Goal: Transaction & Acquisition: Book appointment/travel/reservation

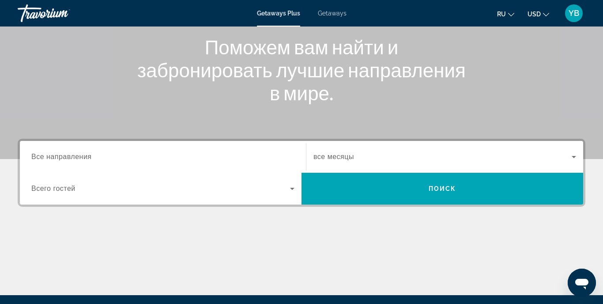
scroll to position [124, 0]
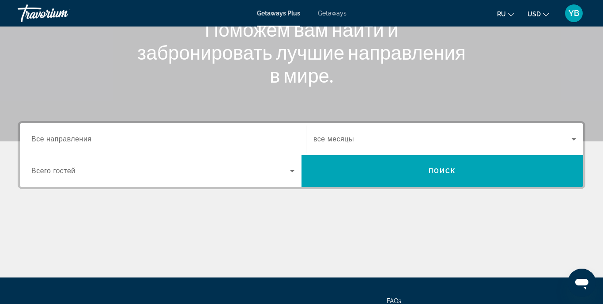
click at [79, 139] on span "Все направления" at bounding box center [61, 139] width 60 height 8
click at [79, 139] on input "Destination Все направления" at bounding box center [162, 139] width 263 height 11
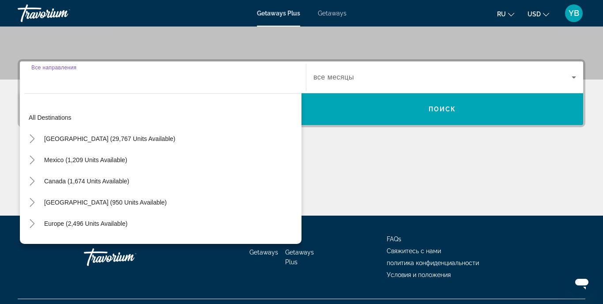
scroll to position [205, 0]
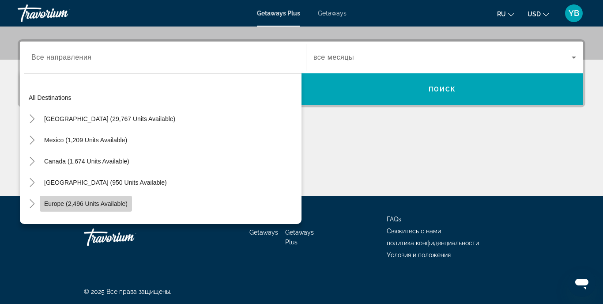
click at [113, 203] on span "Europe (2,496 units available)" at bounding box center [85, 203] width 83 height 7
type input "**********"
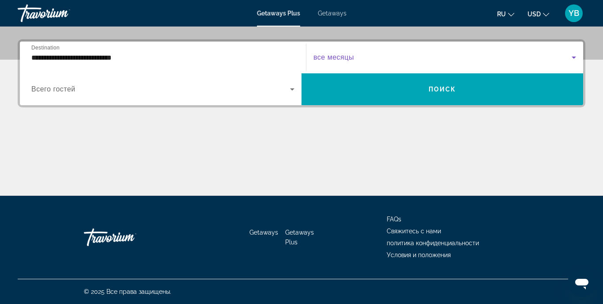
click at [354, 57] on span "Search widget" at bounding box center [442, 57] width 258 height 11
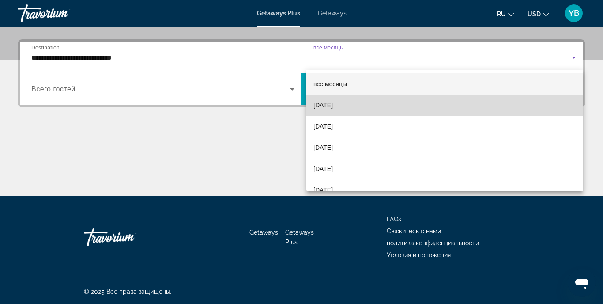
click at [333, 108] on span "September 2025" at bounding box center [322, 105] width 19 height 11
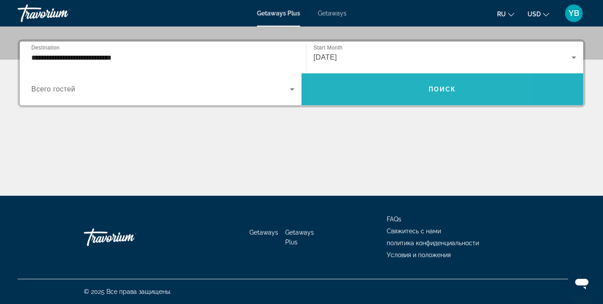
click at [390, 85] on span "Search widget" at bounding box center [441, 89] width 281 height 21
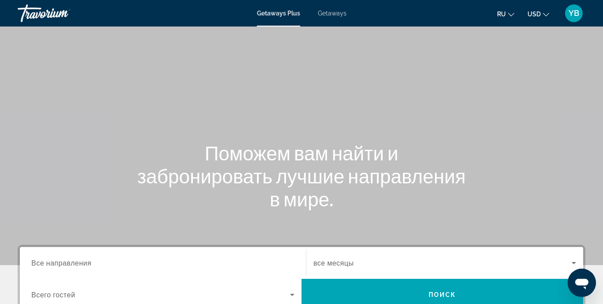
click at [336, 15] on span "Getaways" at bounding box center [332, 13] width 29 height 7
click at [573, 15] on span "YB" at bounding box center [573, 13] width 11 height 9
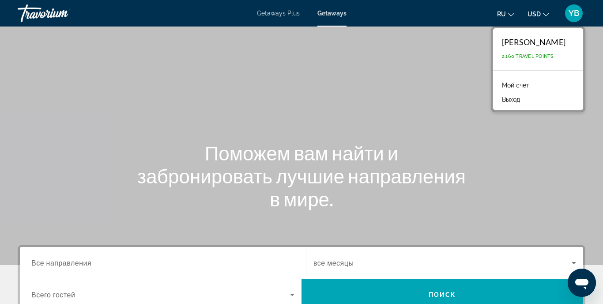
click at [476, 107] on div "Main content" at bounding box center [301, 132] width 603 height 265
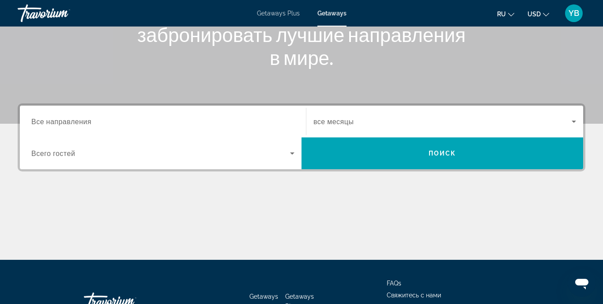
scroll to position [176, 0]
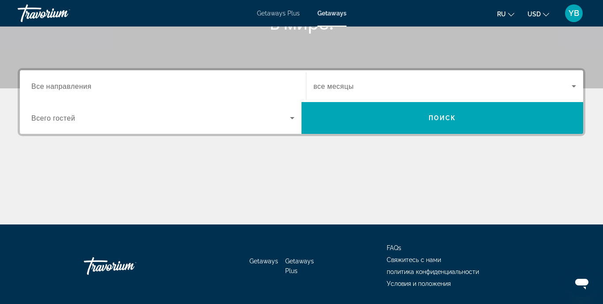
click at [292, 271] on span "Getaways Plus" at bounding box center [299, 265] width 29 height 17
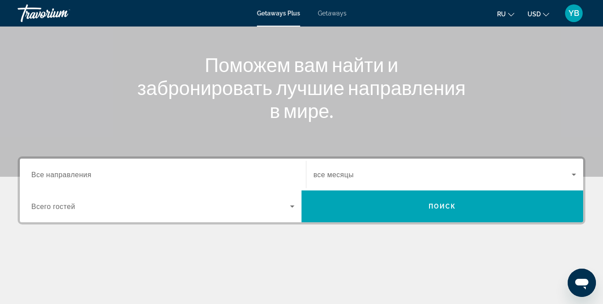
scroll to position [106, 0]
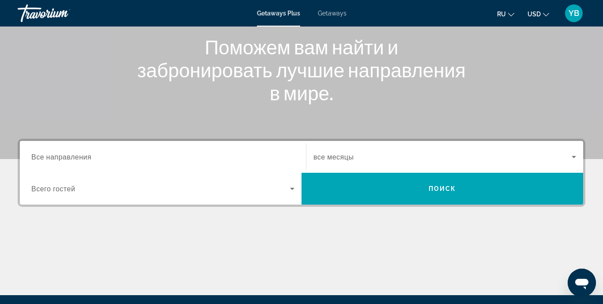
click at [84, 158] on span "Все направления" at bounding box center [61, 156] width 60 height 8
click at [84, 158] on input "Destination Все направления" at bounding box center [162, 157] width 263 height 11
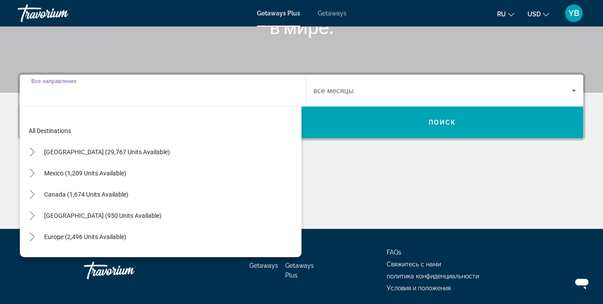
scroll to position [205, 0]
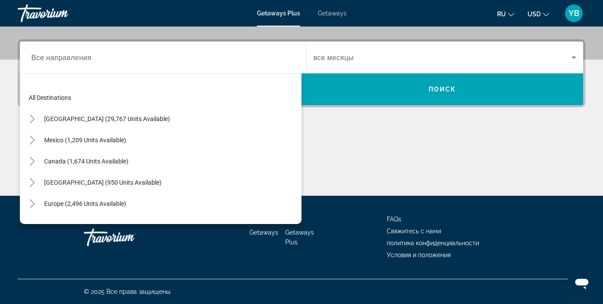
click at [382, 130] on div "Main content" at bounding box center [301, 162] width 567 height 66
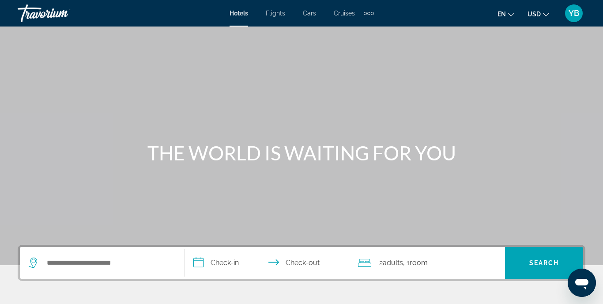
click at [344, 14] on span "Cruises" at bounding box center [344, 13] width 21 height 7
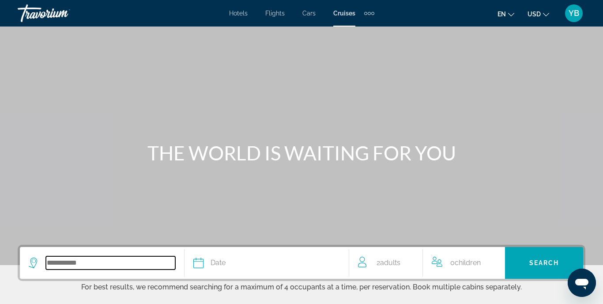
click at [77, 260] on input "Search widget" at bounding box center [110, 262] width 129 height 13
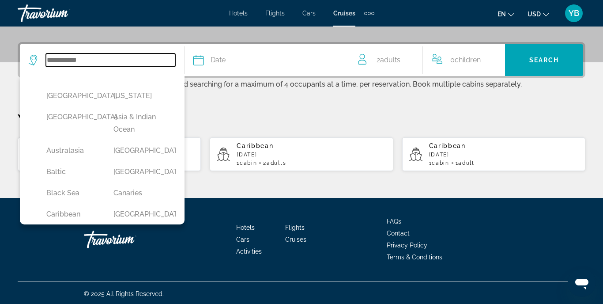
scroll to position [205, 0]
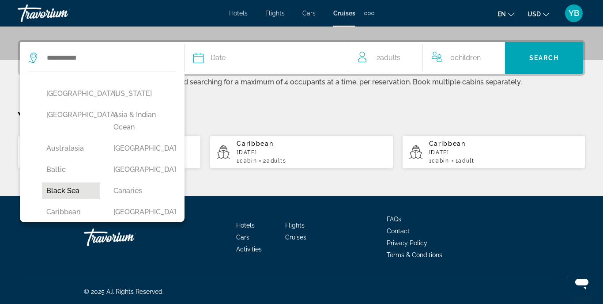
click at [84, 191] on button "Black Sea" at bounding box center [71, 190] width 58 height 17
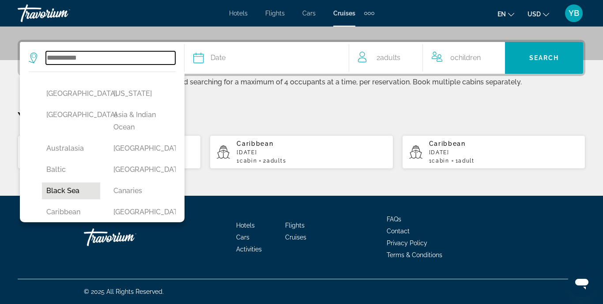
type input "*********"
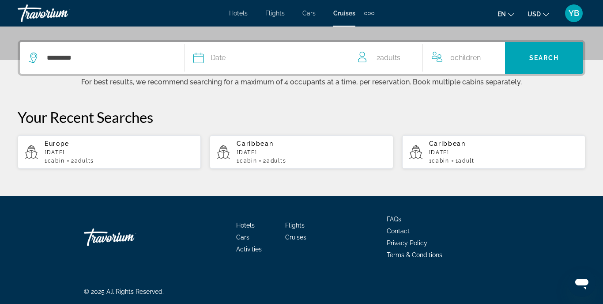
click at [224, 62] on span "Date" at bounding box center [217, 58] width 15 height 12
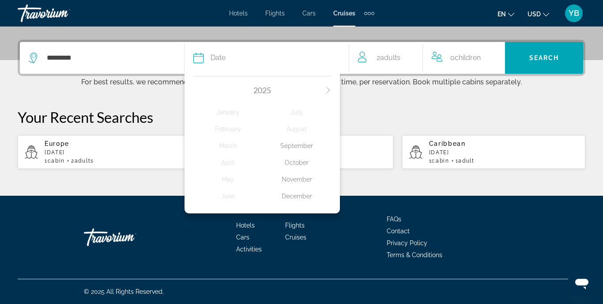
click at [301, 146] on div "September" at bounding box center [296, 146] width 69 height 16
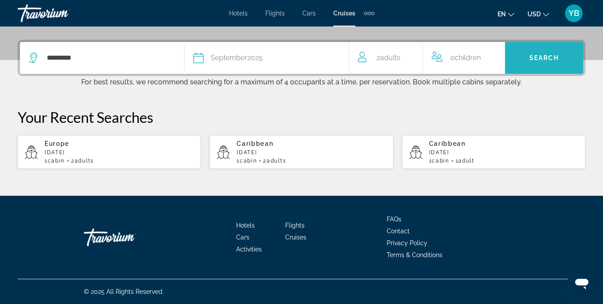
click at [538, 55] on span "Search" at bounding box center [544, 57] width 30 height 7
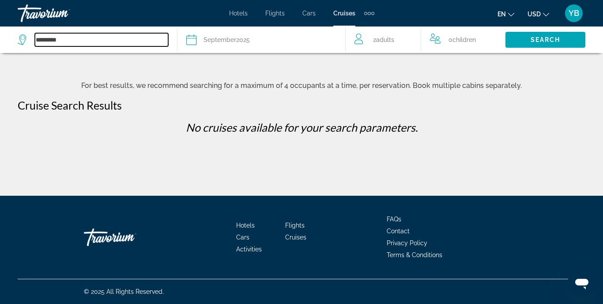
click at [109, 44] on input "*********" at bounding box center [101, 39] width 133 height 13
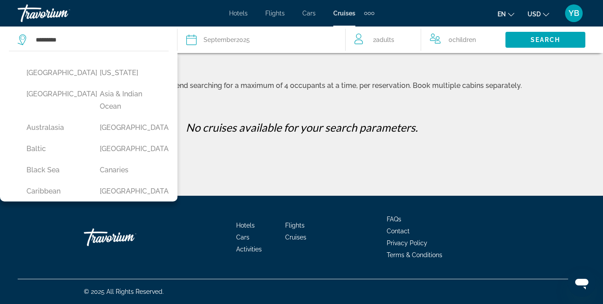
click at [239, 38] on div "September 2025" at bounding box center [226, 40] width 46 height 12
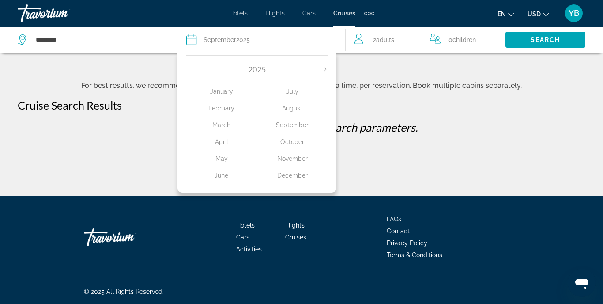
click at [225, 89] on div "January" at bounding box center [221, 91] width 71 height 16
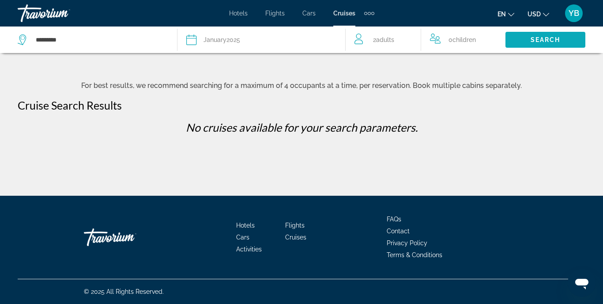
click at [552, 38] on span "Search" at bounding box center [545, 39] width 30 height 7
click at [289, 46] on button "Date January 2025 2025 January February March April May June July August Septem…" at bounding box center [261, 39] width 150 height 26
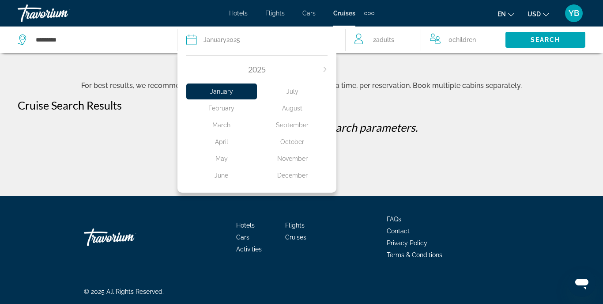
click at [221, 155] on div "May" at bounding box center [221, 158] width 71 height 16
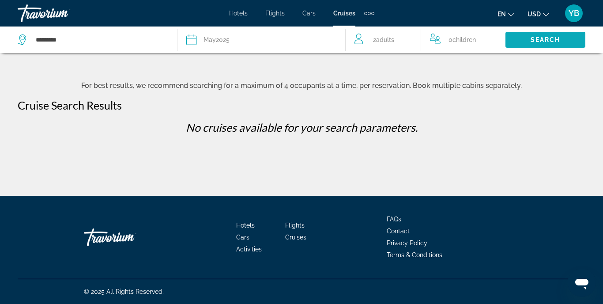
click at [528, 38] on span "Search widget" at bounding box center [545, 39] width 80 height 21
click at [226, 41] on div "May 2025" at bounding box center [216, 40] width 26 height 12
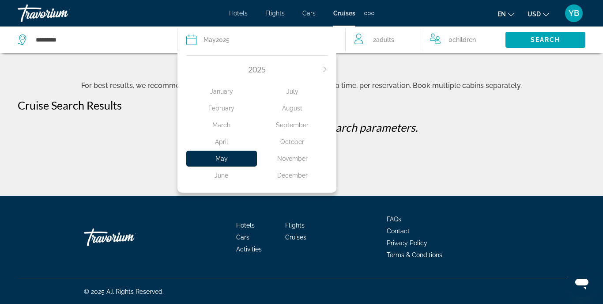
click at [300, 174] on div "December" at bounding box center [292, 175] width 71 height 16
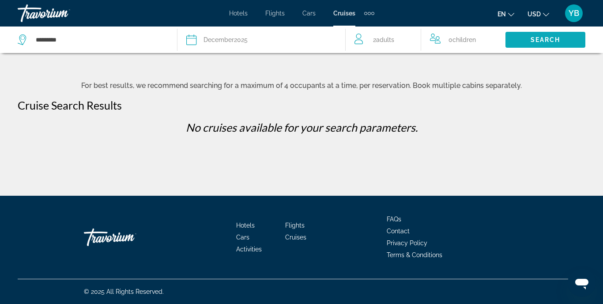
click at [544, 39] on span "Search" at bounding box center [545, 39] width 30 height 7
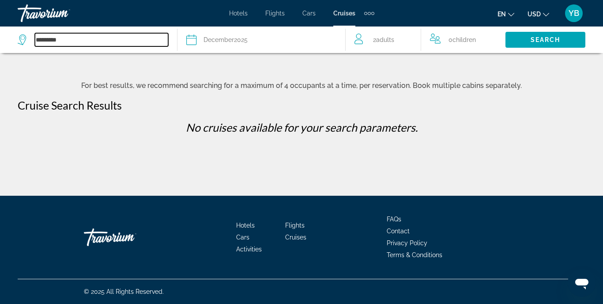
click at [58, 42] on input "*********" at bounding box center [101, 39] width 133 height 13
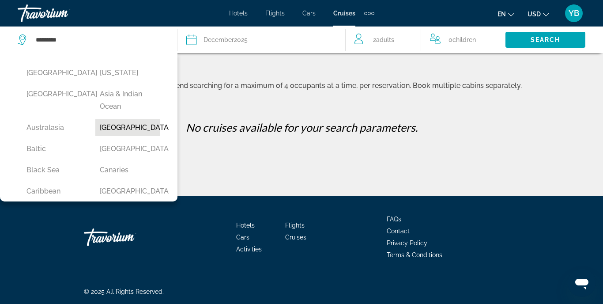
click at [120, 125] on button "Bahamas" at bounding box center [127, 127] width 64 height 17
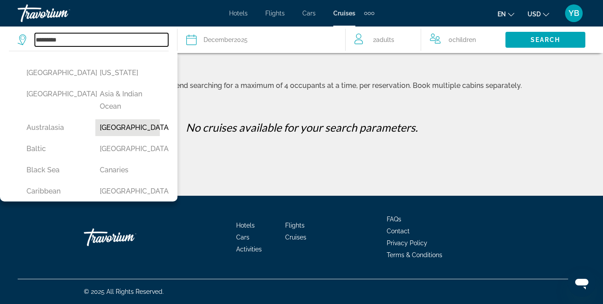
type input "*******"
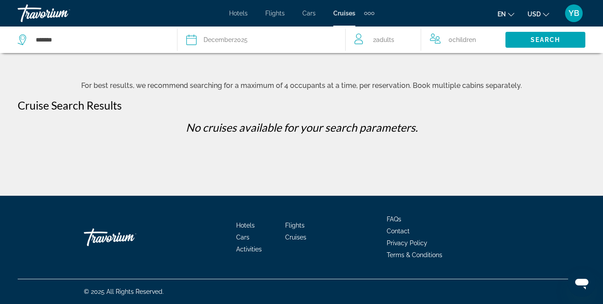
click at [256, 38] on div "Date December 2025" at bounding box center [261, 40] width 150 height 12
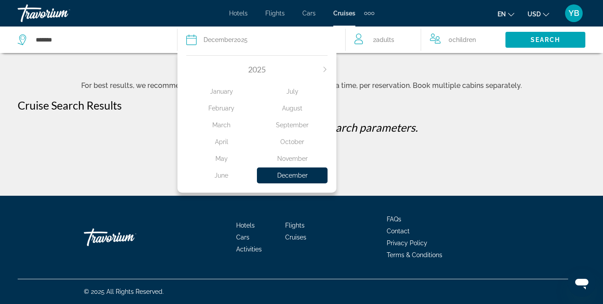
click at [293, 141] on div "October" at bounding box center [292, 142] width 71 height 16
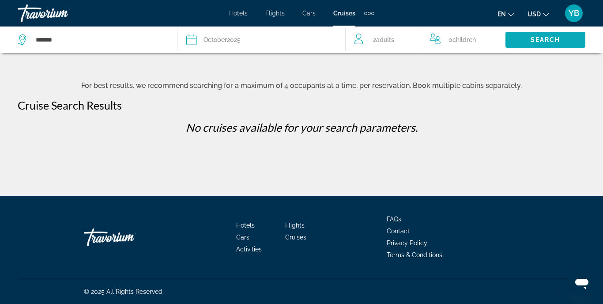
click at [546, 39] on span "Search" at bounding box center [545, 39] width 30 height 7
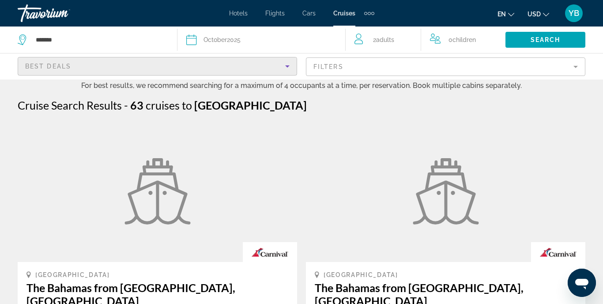
click at [285, 66] on icon "Sort by" at bounding box center [287, 66] width 4 height 2
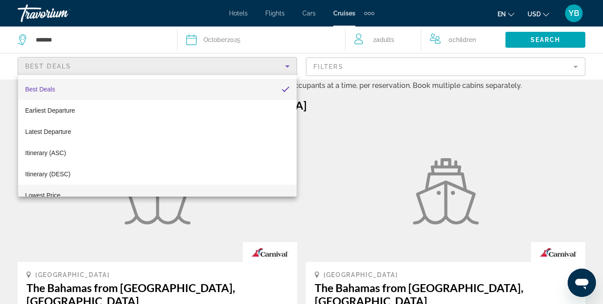
click at [239, 195] on mat-option "Lowest Price" at bounding box center [157, 194] width 278 height 21
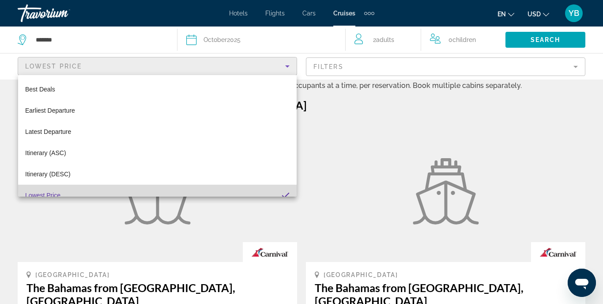
scroll to position [9, 0]
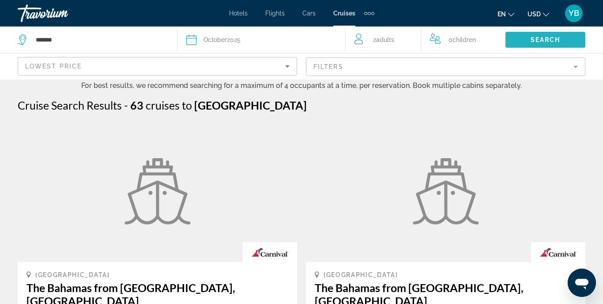
click at [559, 41] on span "Search" at bounding box center [545, 39] width 30 height 7
click at [533, 139] on figure "Main content" at bounding box center [445, 190] width 279 height 141
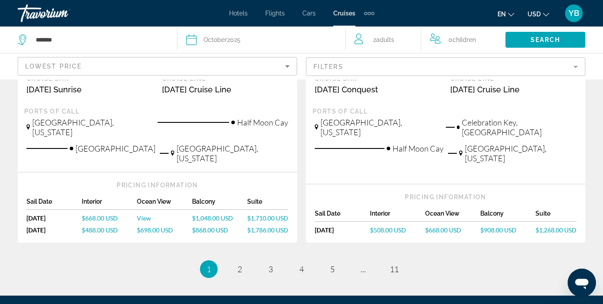
scroll to position [1107, 0]
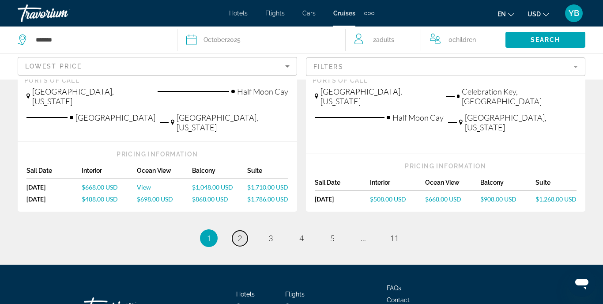
click at [233, 230] on link "page 2" at bounding box center [239, 237] width 15 height 15
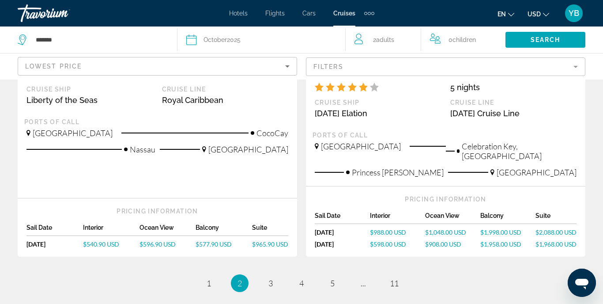
scroll to position [1112, 0]
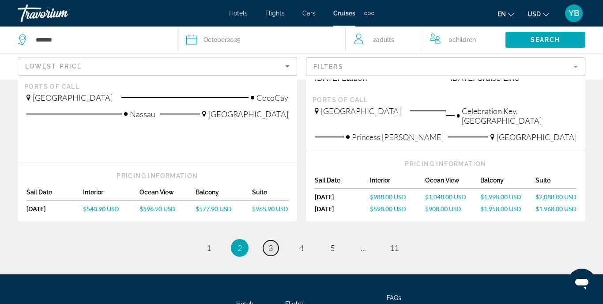
click at [270, 243] on span "3" at bounding box center [270, 248] width 4 height 10
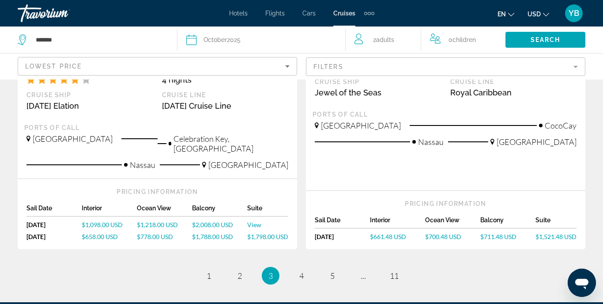
scroll to position [1006, 0]
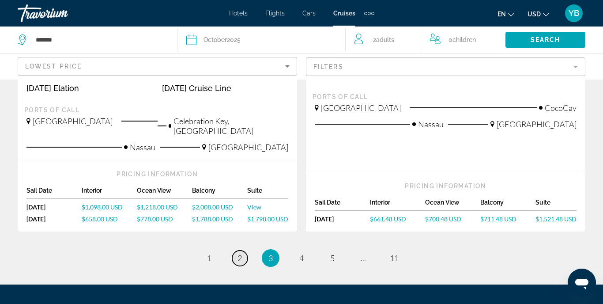
click at [240, 253] on span "2" at bounding box center [239, 258] width 4 height 10
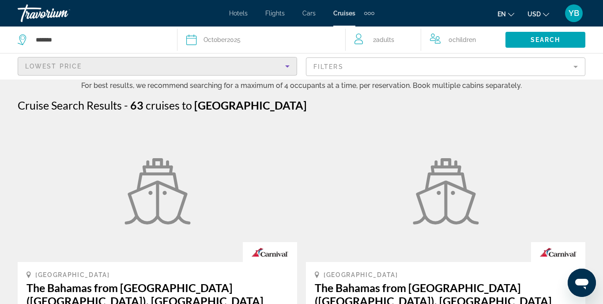
click at [286, 65] on icon "Sort by" at bounding box center [287, 66] width 4 height 2
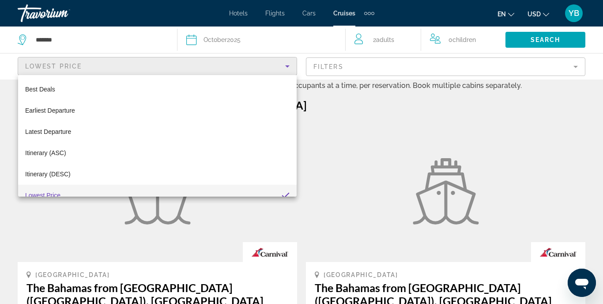
scroll to position [9, 0]
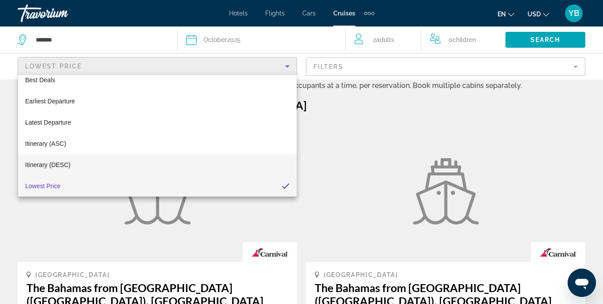
click at [176, 166] on mat-option "Itinerary (DESC)" at bounding box center [157, 164] width 278 height 21
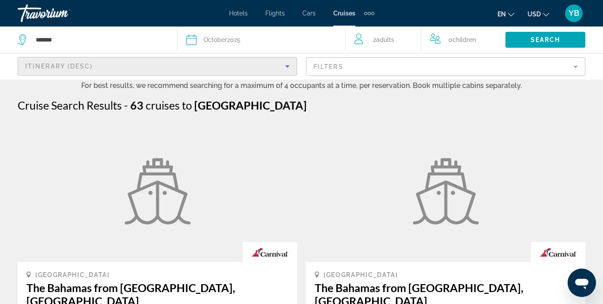
click at [291, 68] on icon "Sort by" at bounding box center [287, 66] width 11 height 11
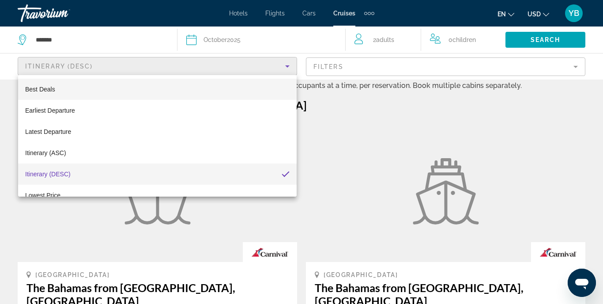
click at [81, 94] on mat-option "Best Deals" at bounding box center [157, 89] width 278 height 21
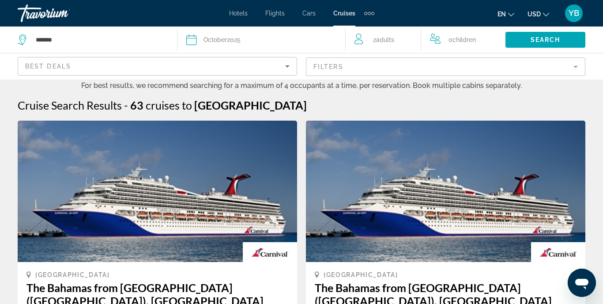
click at [146, 131] on img "Main content" at bounding box center [157, 190] width 279 height 141
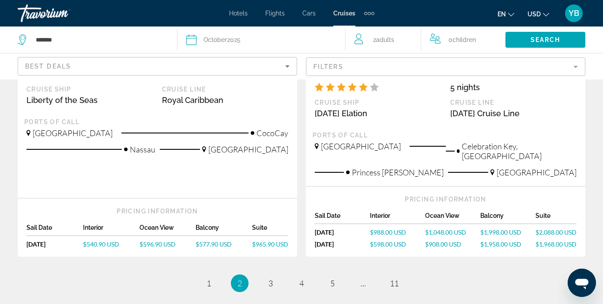
scroll to position [1094, 0]
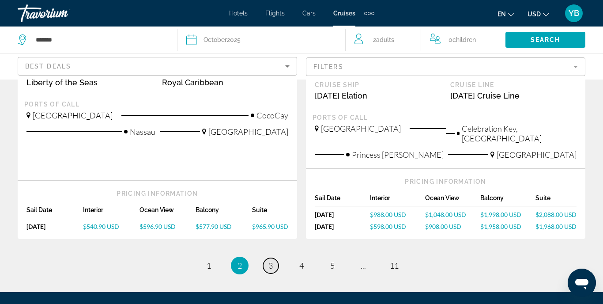
click at [272, 260] on span "3" at bounding box center [270, 265] width 4 height 10
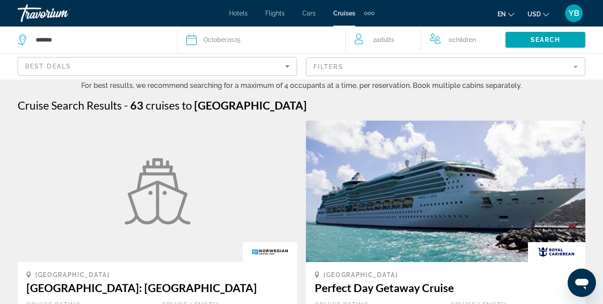
click at [237, 38] on div "October 2025" at bounding box center [221, 40] width 37 height 12
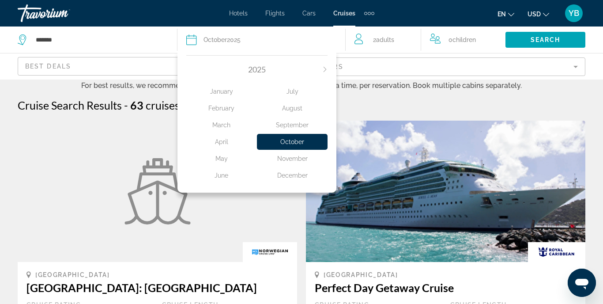
click at [291, 122] on div "September" at bounding box center [292, 125] width 71 height 16
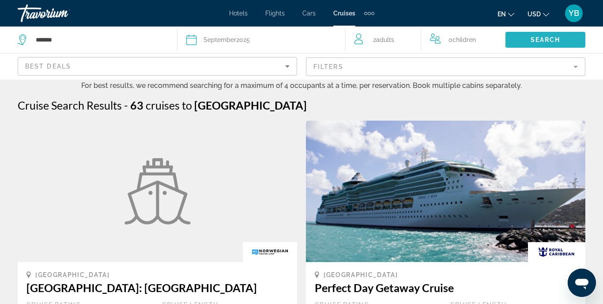
click at [535, 36] on span "Search" at bounding box center [545, 39] width 30 height 7
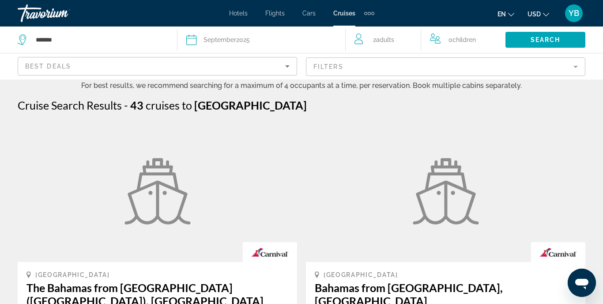
click at [338, 70] on mat-form-field "Filters" at bounding box center [445, 66] width 279 height 19
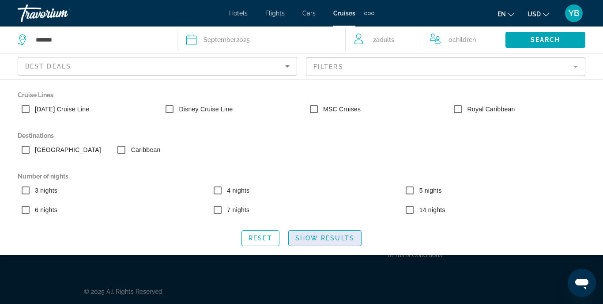
click at [309, 238] on span "Show Results" at bounding box center [324, 237] width 59 height 7
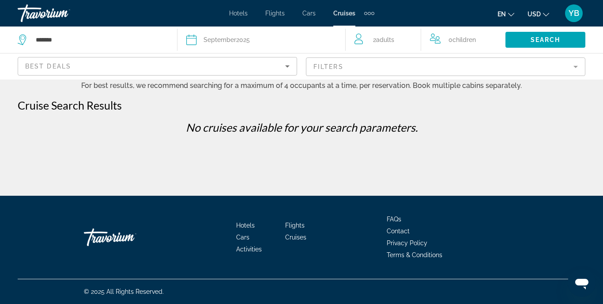
click at [384, 63] on mat-form-field "Filters" at bounding box center [445, 66] width 279 height 19
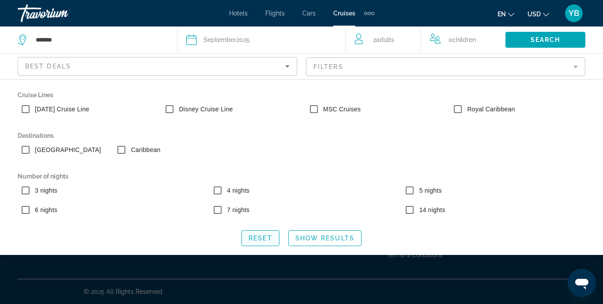
click at [268, 238] on span "Reset" at bounding box center [260, 237] width 24 height 7
click at [262, 235] on span "Reset" at bounding box center [260, 237] width 24 height 7
click at [323, 235] on span "Show Results" at bounding box center [324, 237] width 59 height 7
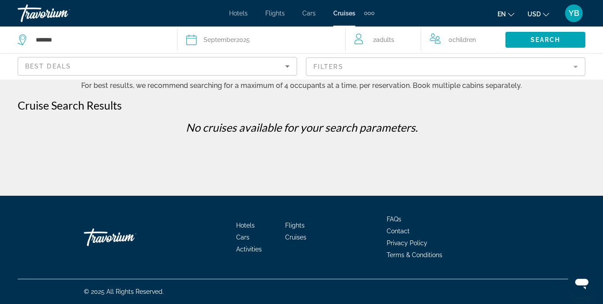
click at [246, 34] on div "September 2025" at bounding box center [226, 40] width 46 height 12
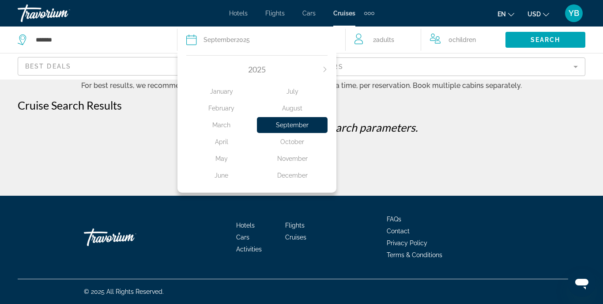
click at [292, 141] on div "October" at bounding box center [292, 142] width 71 height 16
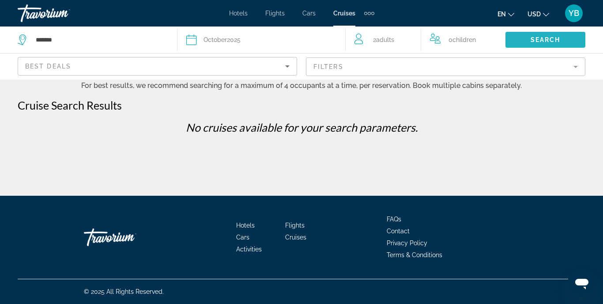
click at [541, 41] on span "Search" at bounding box center [545, 39] width 30 height 7
click at [234, 39] on div "October 2025" at bounding box center [221, 40] width 37 height 12
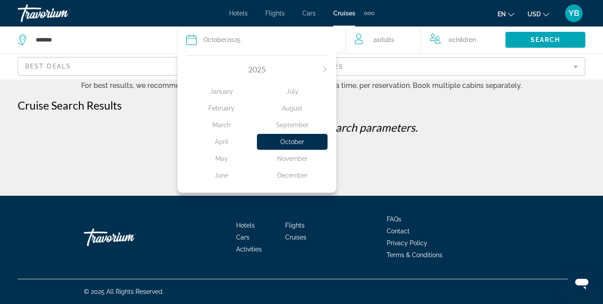
click at [299, 175] on div "December" at bounding box center [292, 175] width 71 height 16
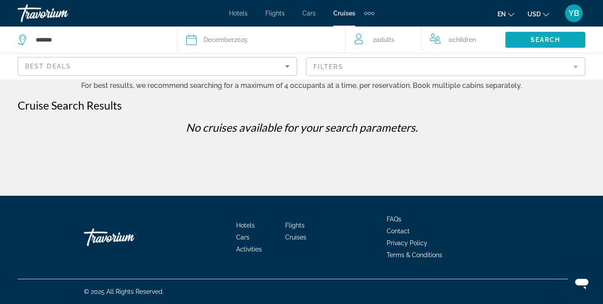
click at [551, 34] on span "Search widget" at bounding box center [545, 39] width 80 height 21
click at [400, 64] on mat-form-field "Filters" at bounding box center [445, 66] width 279 height 19
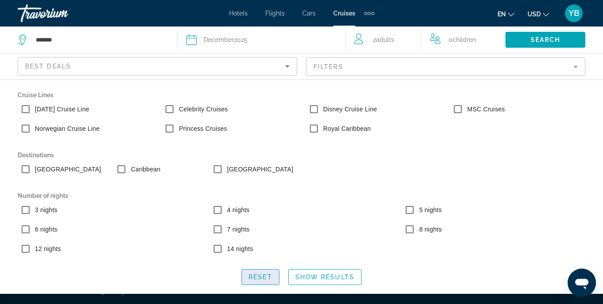
click at [266, 274] on span "Reset" at bounding box center [260, 276] width 24 height 7
click at [315, 280] on span "Search widget" at bounding box center [325, 276] width 72 height 21
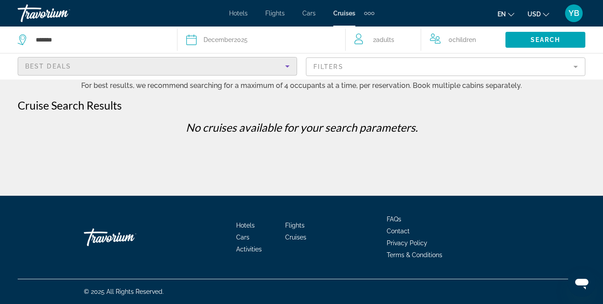
click at [210, 63] on div "Best Deals" at bounding box center [155, 66] width 260 height 11
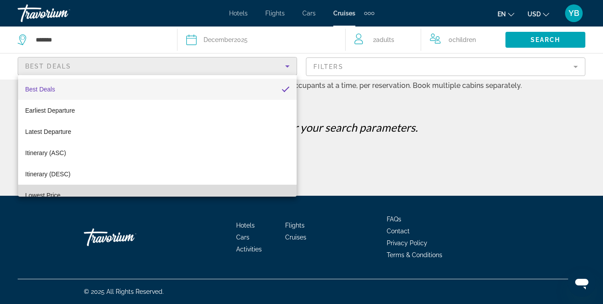
click at [194, 194] on mat-option "Lowest Price" at bounding box center [157, 194] width 278 height 21
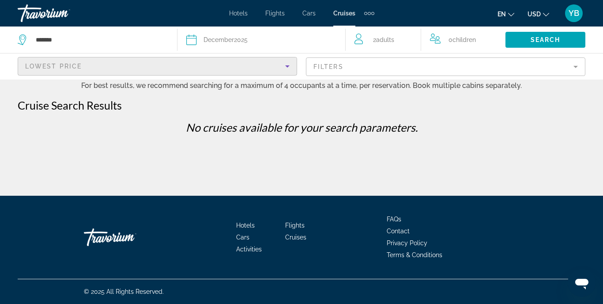
click at [259, 71] on div "Lowest Price" at bounding box center [155, 66] width 260 height 11
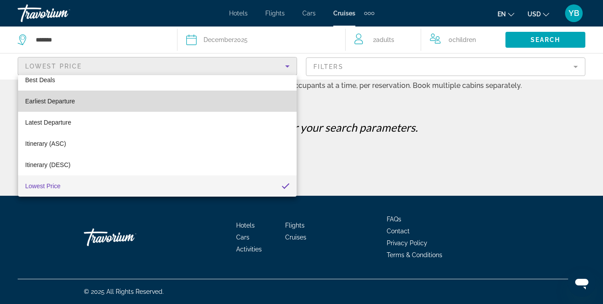
click at [173, 106] on mat-option "Earliest Departure" at bounding box center [157, 100] width 278 height 21
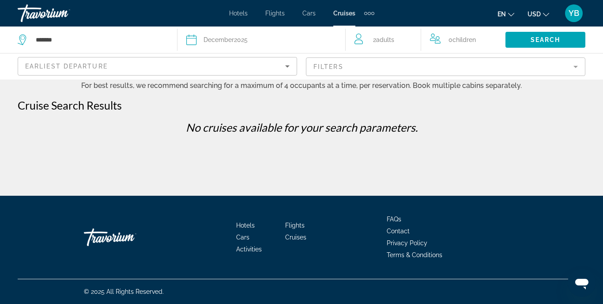
click at [282, 41] on div "Date December 2025" at bounding box center [261, 40] width 150 height 12
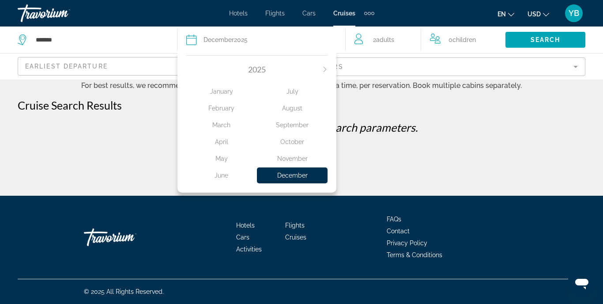
click at [402, 70] on mat-form-field "Filters" at bounding box center [445, 66] width 279 height 19
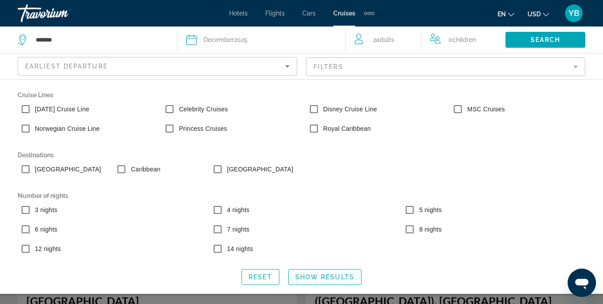
click at [329, 279] on span "Show Results" at bounding box center [324, 276] width 59 height 7
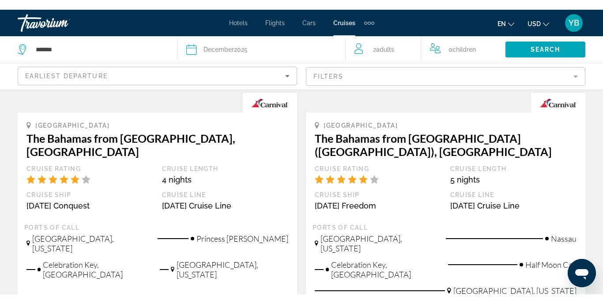
scroll to position [176, 0]
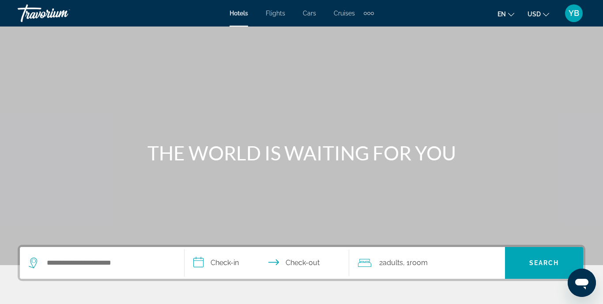
click at [311, 14] on span "Cars" at bounding box center [309, 13] width 13 height 7
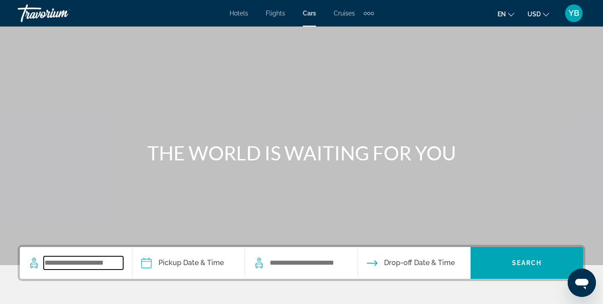
click at [98, 265] on input "Search widget" at bounding box center [83, 262] width 79 height 13
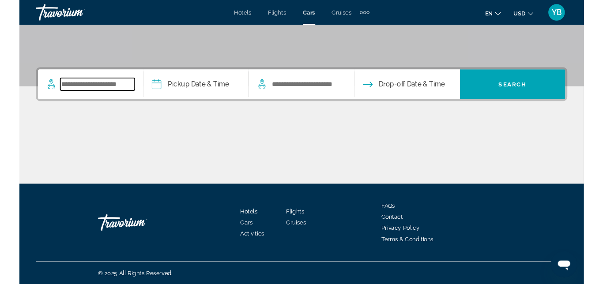
scroll to position [173, 0]
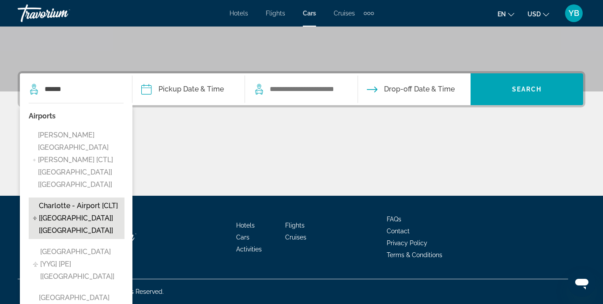
click at [87, 199] on span "Charlotte - Airport [CLT] [[GEOGRAPHIC_DATA]] [[GEOGRAPHIC_DATA]]" at bounding box center [79, 217] width 81 height 37
type input "**********"
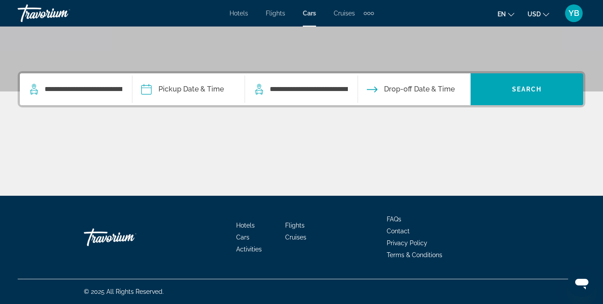
click at [196, 85] on input "Pickup date" at bounding box center [188, 90] width 116 height 34
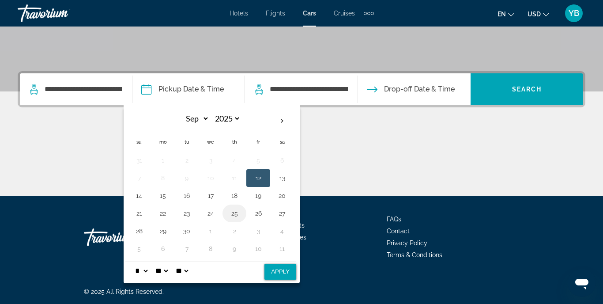
click at [238, 215] on button "25" at bounding box center [234, 213] width 14 height 12
click at [280, 271] on button "Apply" at bounding box center [280, 271] width 32 height 16
type input "**********"
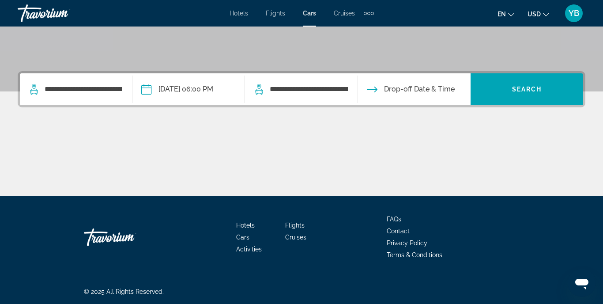
click at [432, 85] on input "Drop-off date" at bounding box center [414, 90] width 116 height 34
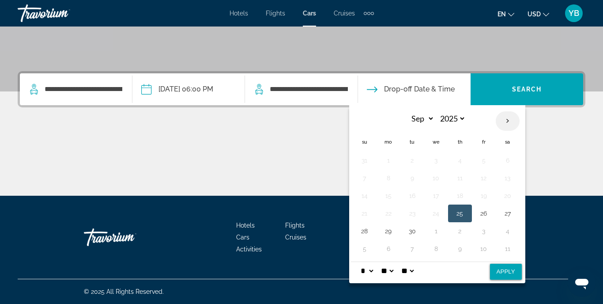
click at [513, 121] on th "Next month" at bounding box center [507, 120] width 24 height 19
select select "*"
click at [437, 197] on button "15" at bounding box center [436, 195] width 14 height 12
click at [506, 271] on button "Apply" at bounding box center [506, 271] width 32 height 16
type input "**********"
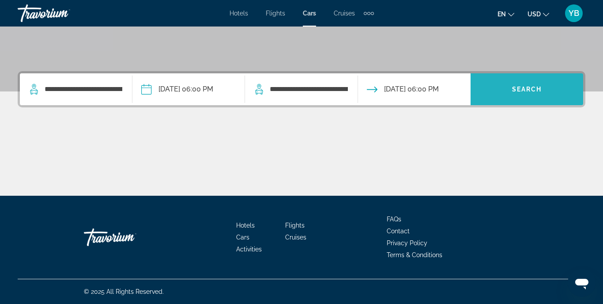
click at [541, 96] on span "Search widget" at bounding box center [526, 89] width 113 height 21
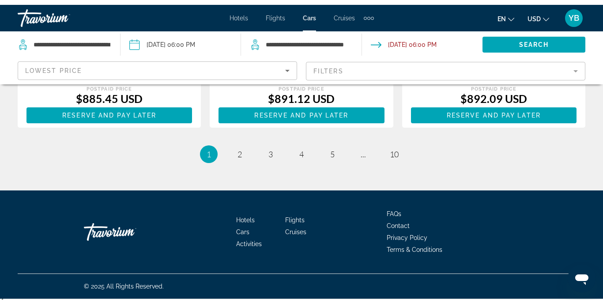
scroll to position [1427, 0]
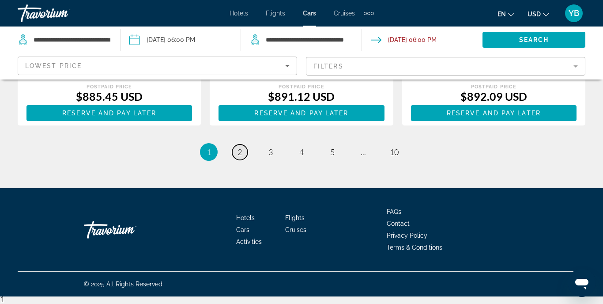
click at [243, 150] on link "page 2" at bounding box center [239, 151] width 15 height 15
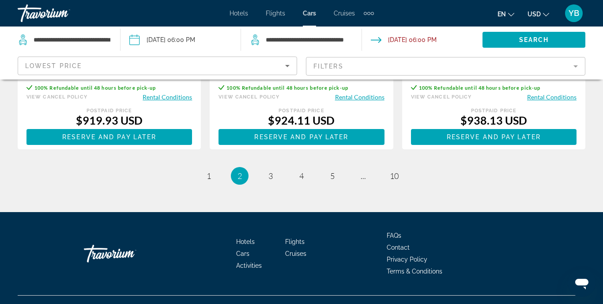
scroll to position [1394, 0]
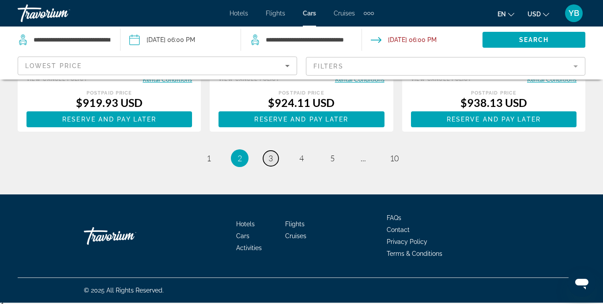
click at [273, 164] on link "page 3" at bounding box center [270, 157] width 15 height 15
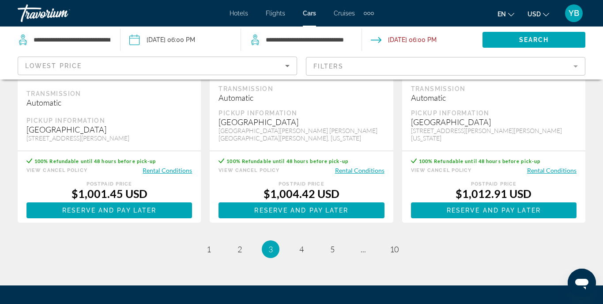
scroll to position [1324, 0]
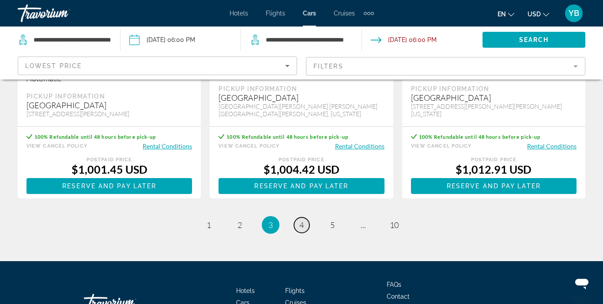
click at [305, 233] on link "page 4" at bounding box center [301, 224] width 15 height 15
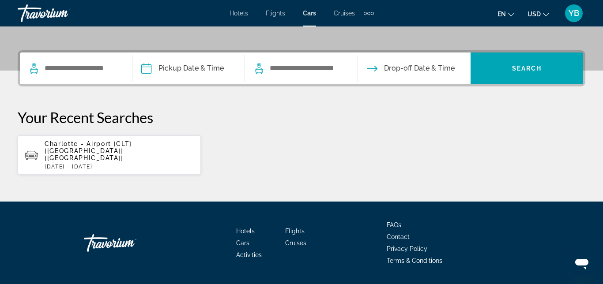
scroll to position [206, 0]
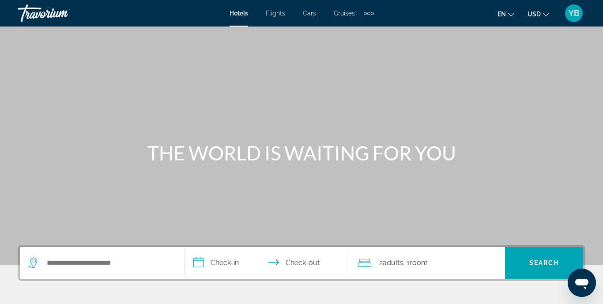
click at [312, 11] on span "Cars" at bounding box center [309, 13] width 13 height 7
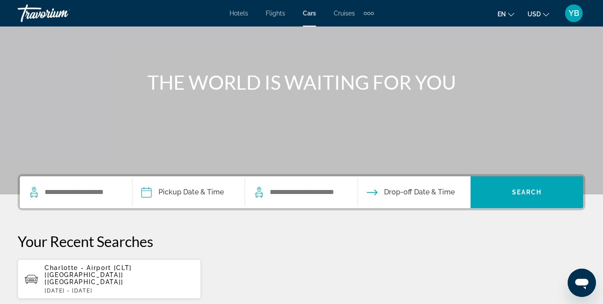
scroll to position [124, 0]
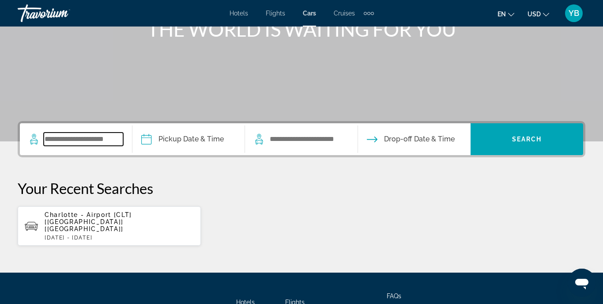
click at [75, 137] on input "Search widget" at bounding box center [83, 138] width 79 height 13
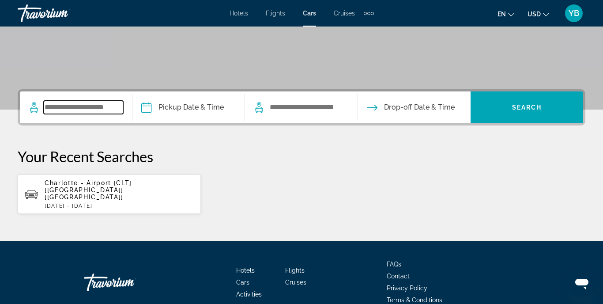
scroll to position [186, 0]
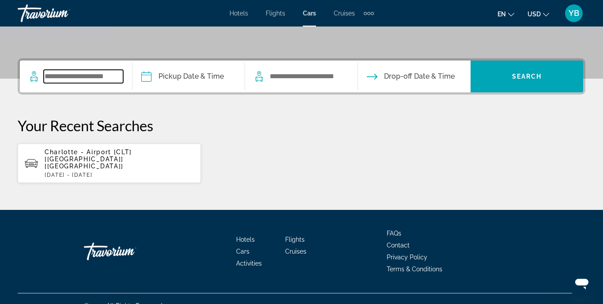
click at [79, 77] on input "Search widget" at bounding box center [83, 76] width 79 height 13
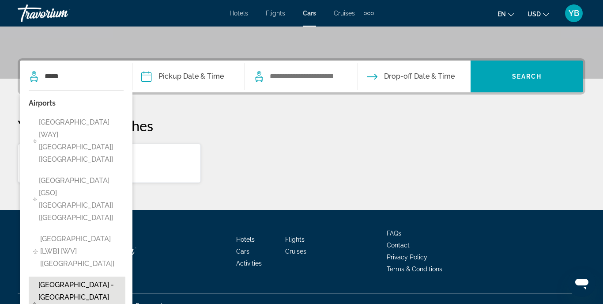
click at [66, 278] on span "Greenville - Spartanburg Airport (South Carolina) [GSP] [SC] [US]" at bounding box center [79, 302] width 83 height 49
type input "**********"
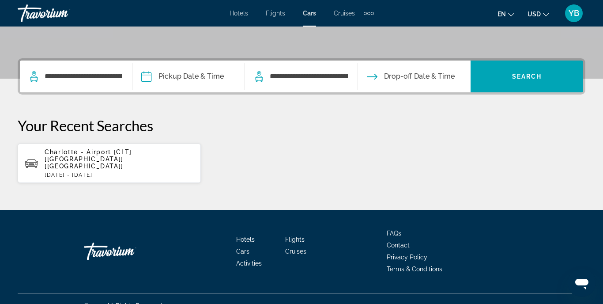
click at [220, 73] on input "Pickup date" at bounding box center [188, 77] width 116 height 34
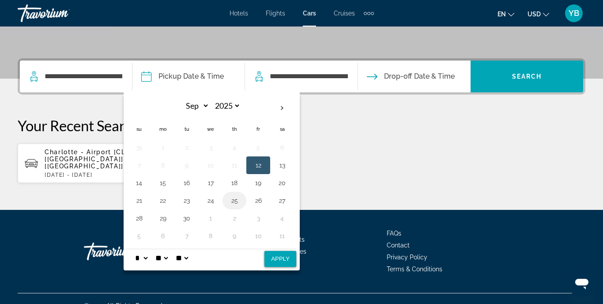
click at [232, 202] on button "25" at bounding box center [234, 200] width 14 height 12
click at [398, 74] on span "Drop-off Date & Time" at bounding box center [419, 76] width 71 height 12
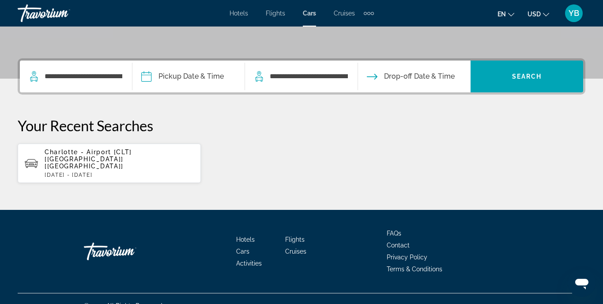
click at [398, 74] on span "Drop-off Date & Time" at bounding box center [419, 76] width 71 height 12
click at [213, 75] on input "Pickup date" at bounding box center [188, 77] width 116 height 34
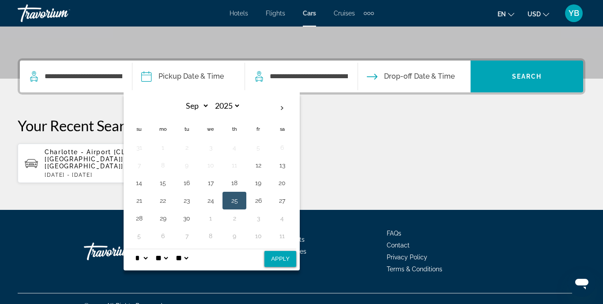
click at [233, 201] on button "25" at bounding box center [234, 200] width 14 height 12
click at [279, 257] on button "Apply" at bounding box center [280, 259] width 32 height 16
type input "**********"
select select "*"
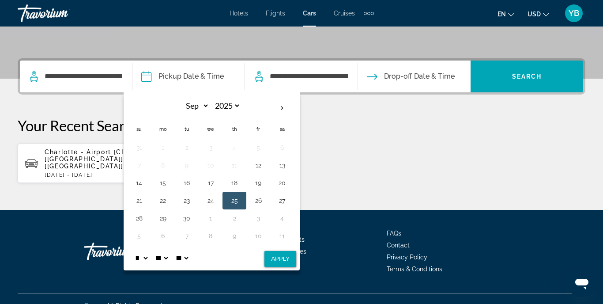
select select "*"
select select "**"
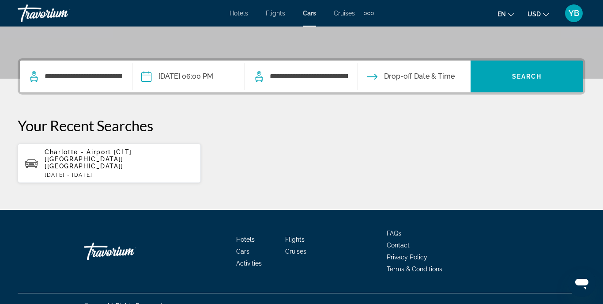
click at [436, 78] on input "Drop-off date" at bounding box center [414, 77] width 116 height 34
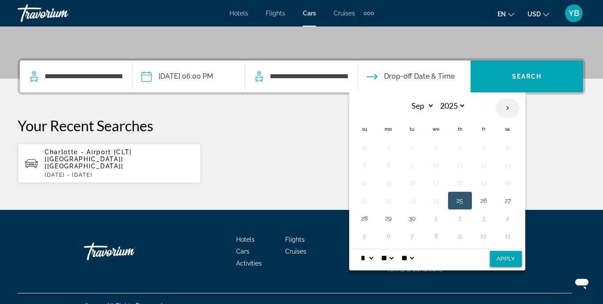
click at [512, 110] on th "Next month" at bounding box center [507, 107] width 24 height 19
select select "*"
click at [504, 202] on button "25" at bounding box center [507, 200] width 14 height 12
click at [509, 264] on button "Apply" at bounding box center [506, 259] width 32 height 16
type input "**********"
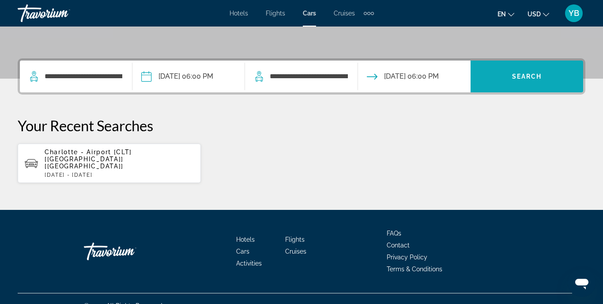
click at [535, 83] on span "Search widget" at bounding box center [526, 76] width 113 height 21
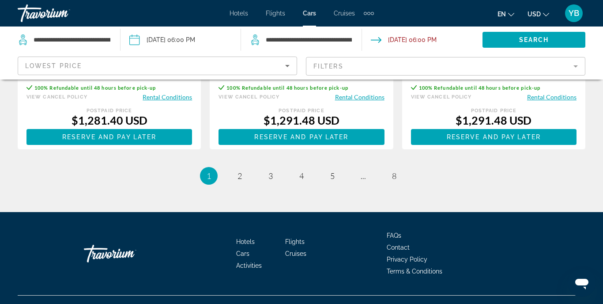
scroll to position [1377, 0]
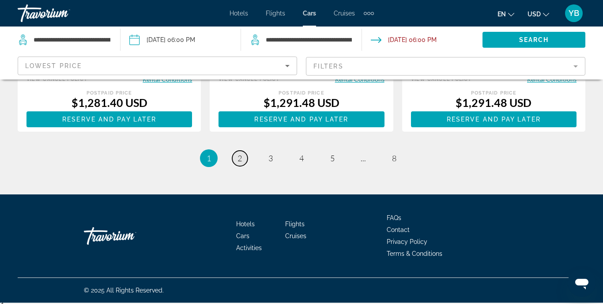
click at [237, 154] on span "2" at bounding box center [239, 158] width 4 height 10
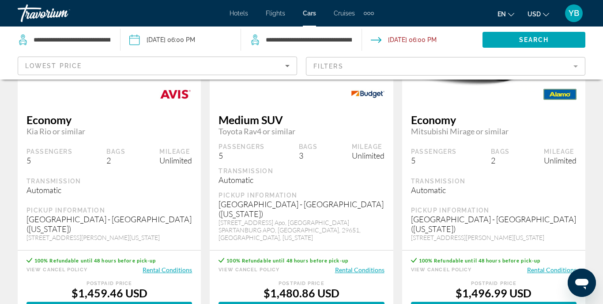
scroll to position [918, 0]
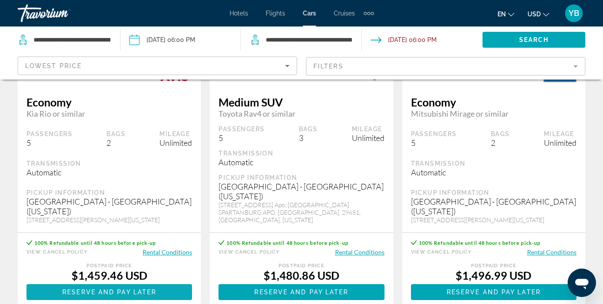
click at [100, 288] on span "Reserve and pay later" at bounding box center [109, 291] width 94 height 7
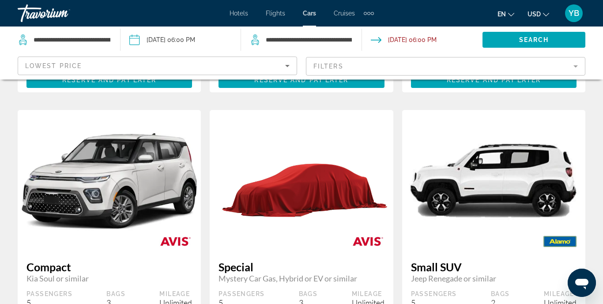
scroll to position [1147, 0]
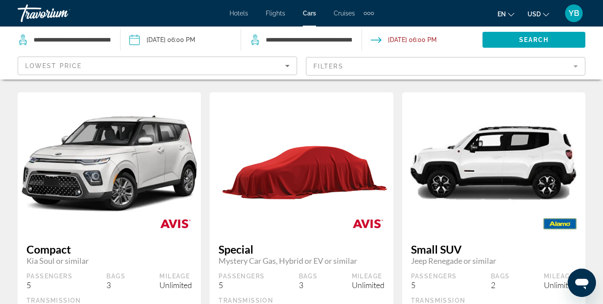
click at [97, 161] on img "Main content" at bounding box center [109, 162] width 183 height 115
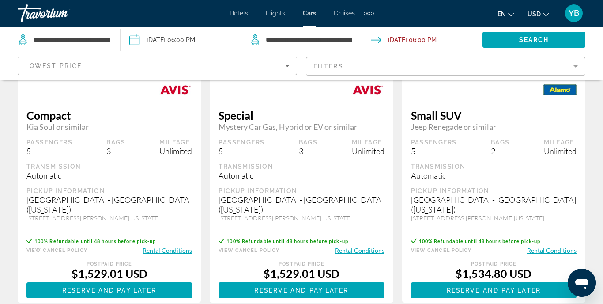
scroll to position [1288, 0]
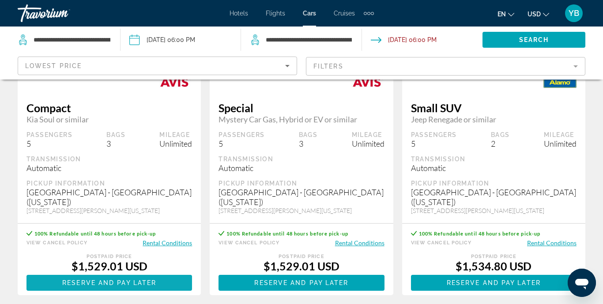
click at [123, 279] on span "Reserve and pay later" at bounding box center [109, 282] width 94 height 7
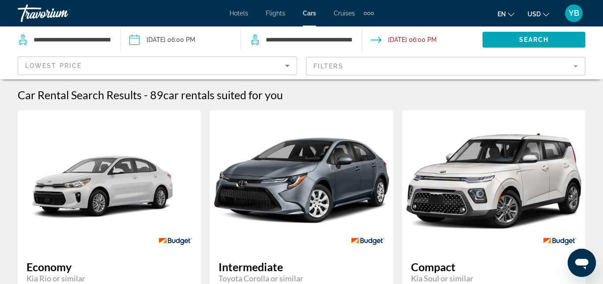
scroll to position [18, 0]
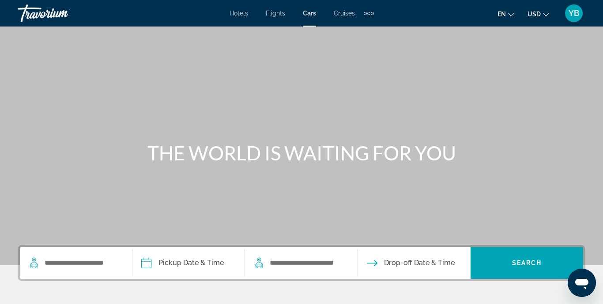
click at [308, 13] on span "Cars" at bounding box center [309, 13] width 13 height 7
